Goal: Find specific page/section: Find specific page/section

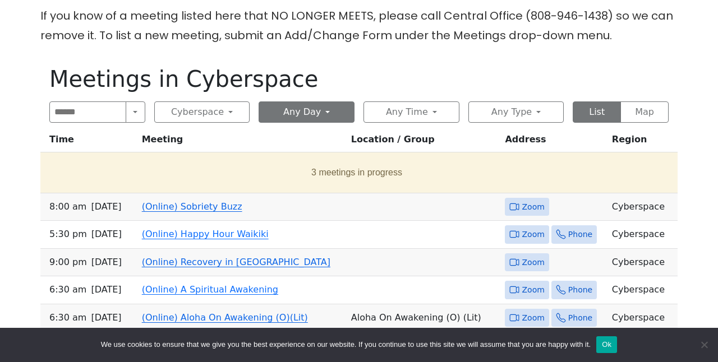
scroll to position [407, 0]
click at [319, 101] on button "Any Day" at bounding box center [307, 111] width 96 height 21
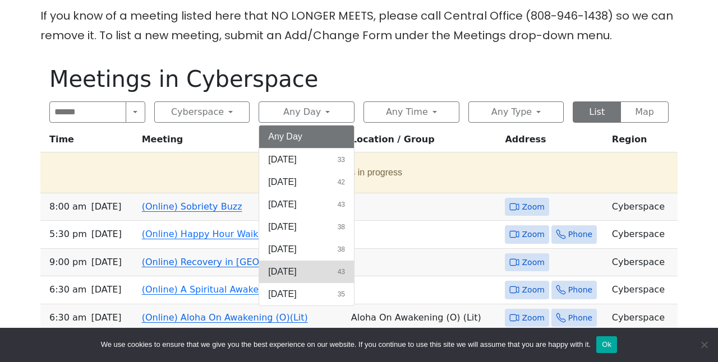
click at [287, 265] on span "[DATE]" at bounding box center [282, 271] width 28 height 13
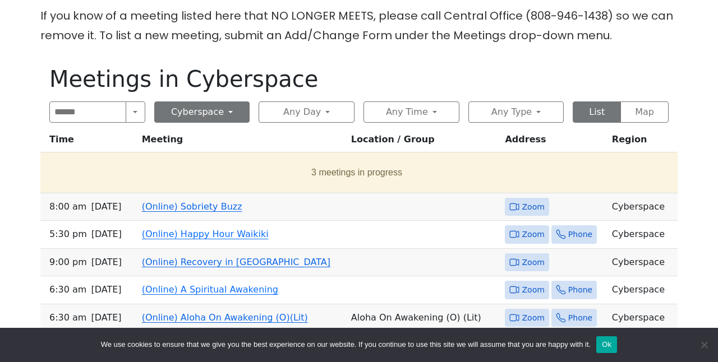
click at [228, 101] on button "Cyberspace" at bounding box center [202, 111] width 96 height 21
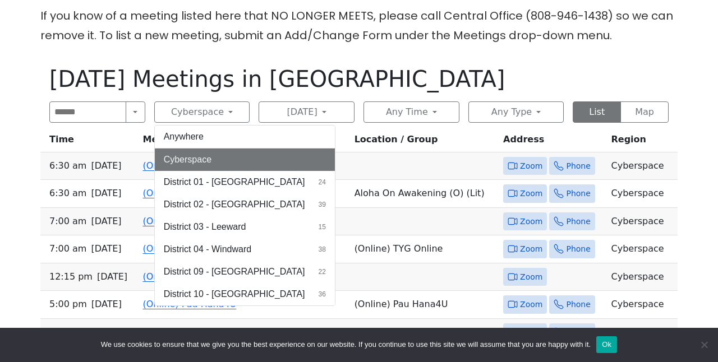
click at [251, 101] on div "Search Near Location Near Me Cyberspace Anywhere Cyberspace 67 District 01 - [G…" at bounding box center [358, 111] width 619 height 21
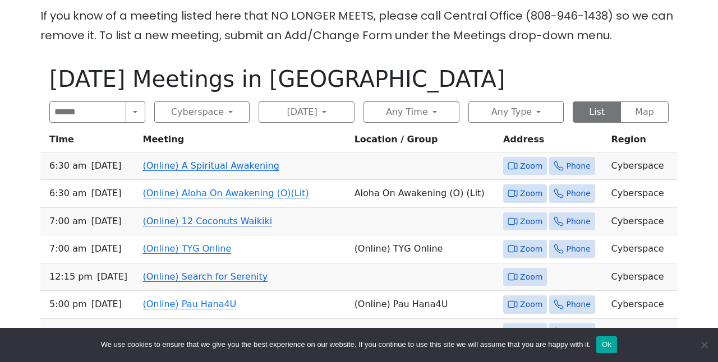
click at [214, 160] on link "(Online) A Spiritual Awakening" at bounding box center [211, 165] width 136 height 11
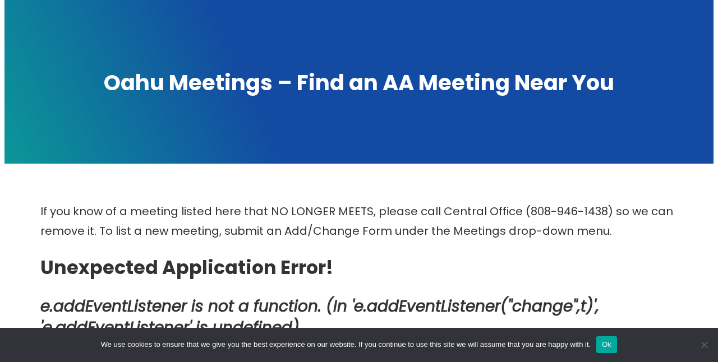
scroll to position [208, 0]
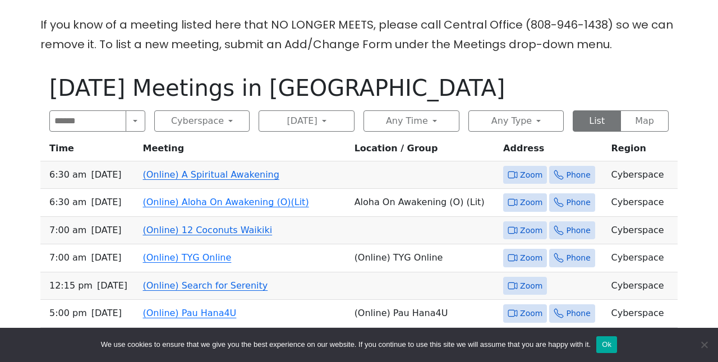
scroll to position [396, 0]
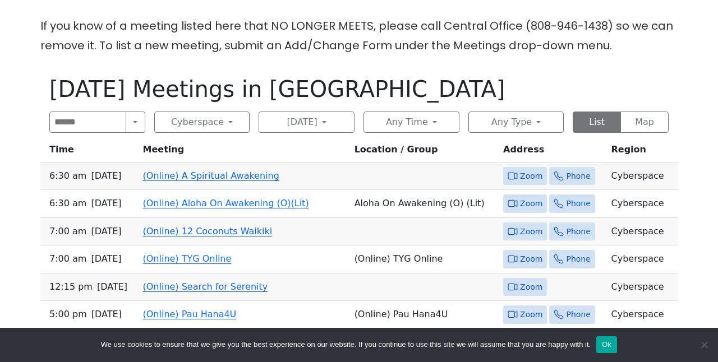
click at [205, 170] on link "(Online) A Spiritual Awakening" at bounding box center [211, 175] width 136 height 11
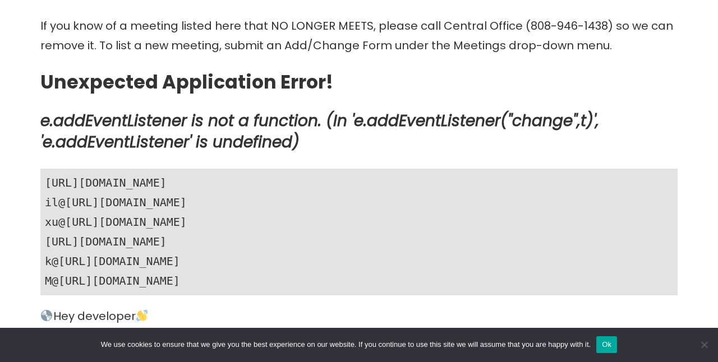
scroll to position [462, 0]
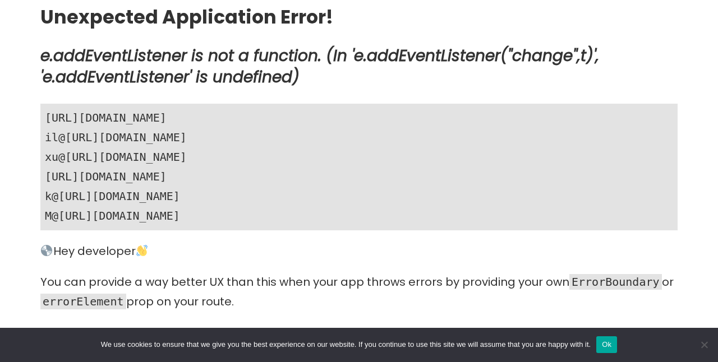
scroll to position [396, 0]
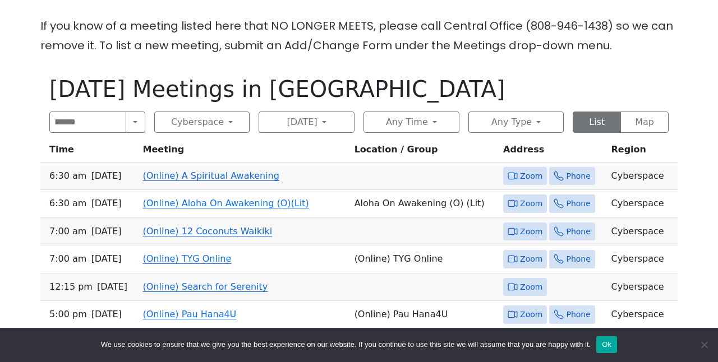
click at [183, 170] on link "(Online) A Spiritual Awakening" at bounding box center [211, 175] width 136 height 11
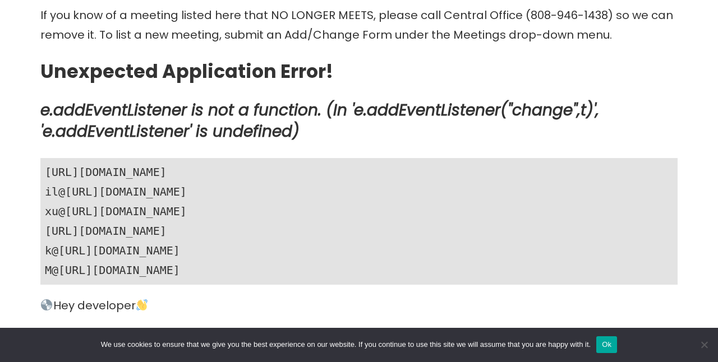
scroll to position [381, 0]
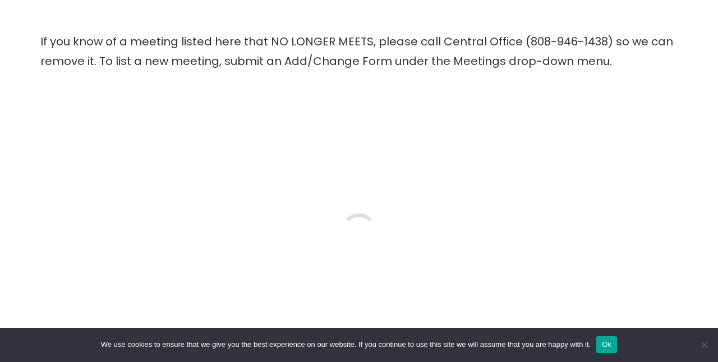
scroll to position [396, 0]
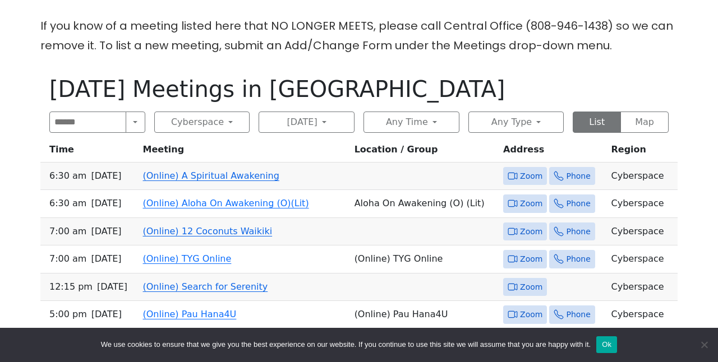
click at [181, 170] on link "(Online) A Spiritual Awakening" at bounding box center [211, 175] width 136 height 11
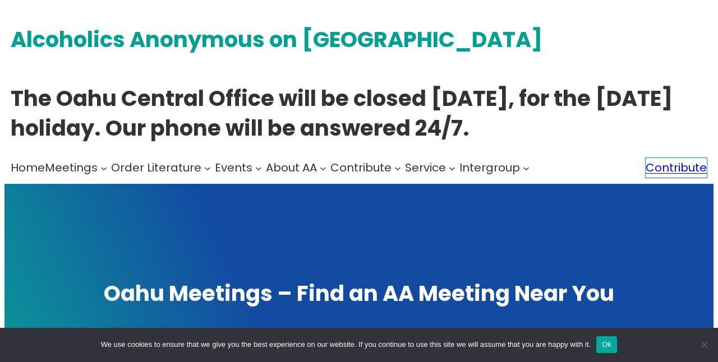
scroll to position [396, 0]
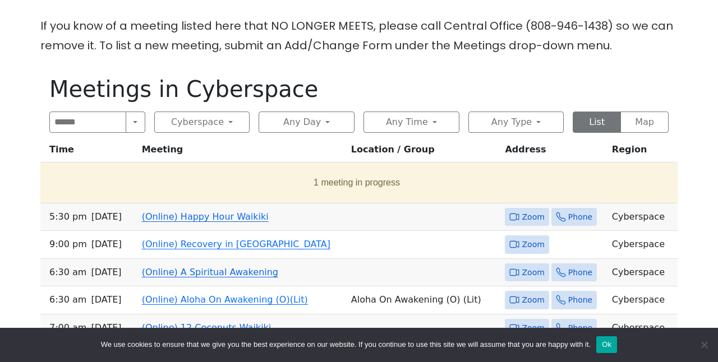
scroll to position [407, 0]
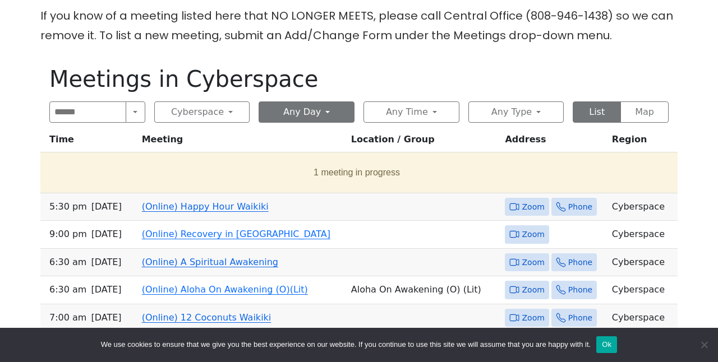
click at [321, 101] on button "Any Day" at bounding box center [307, 111] width 96 height 21
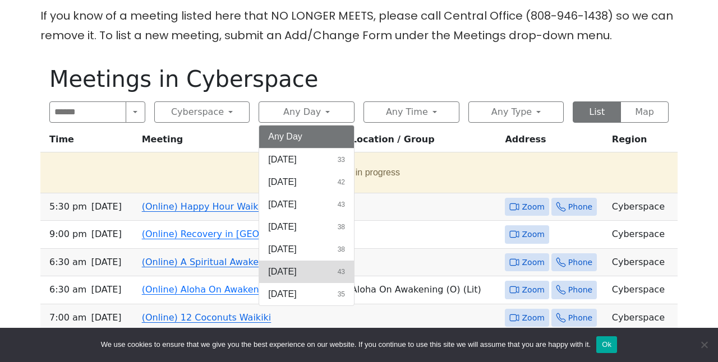
click at [283, 265] on span "[DATE]" at bounding box center [282, 271] width 28 height 13
